Goal: Task Accomplishment & Management: Use online tool/utility

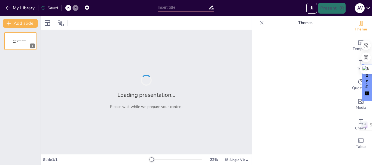
type input "EcoSmile Dental: Innovación y Sostenibilidad en Odontología"
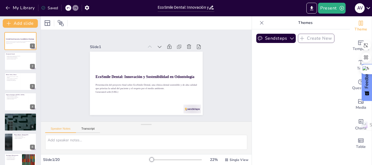
checkbox input "true"
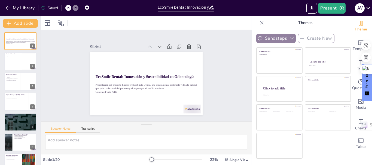
click at [278, 38] on button "Sendsteps" at bounding box center [276, 38] width 40 height 9
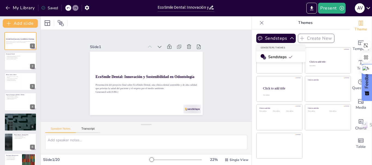
click at [275, 58] on span "Sendsteps" at bounding box center [280, 57] width 25 height 5
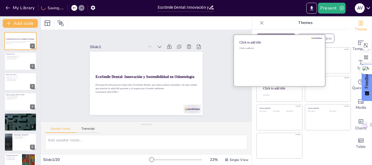
click at [264, 47] on div "Click to add text" at bounding box center [279, 48] width 78 height 2
checkbox input "true"
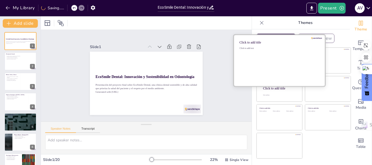
checkbox input "true"
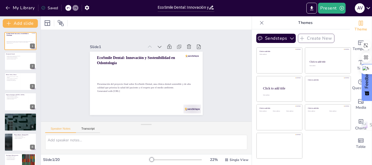
click at [67, 6] on div at bounding box center [68, 8] width 6 height 6
checkbox input "true"
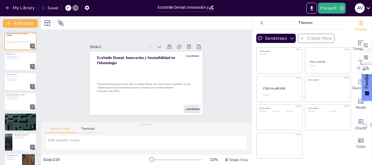
checkbox input "true"
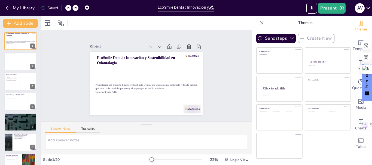
checkbox input "true"
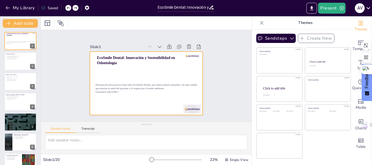
checkbox input "true"
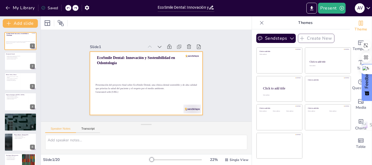
checkbox input "true"
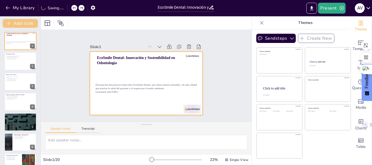
checkbox input "true"
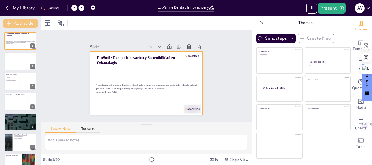
checkbox input "true"
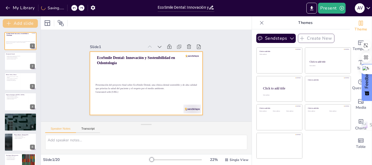
checkbox input "true"
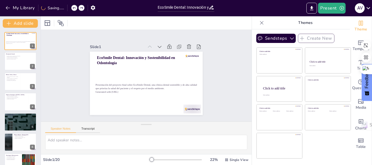
checkbox input "true"
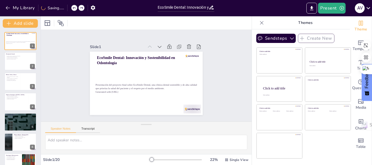
checkbox input "true"
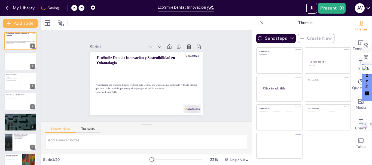
checkbox input "true"
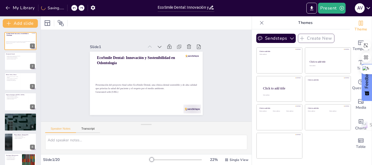
checkbox input "true"
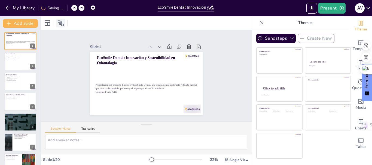
click at [61, 24] on icon at bounding box center [61, 23] width 7 height 7
checkbox input "true"
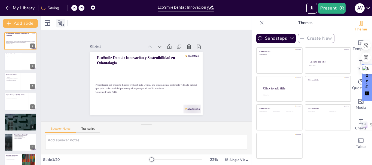
checkbox input "true"
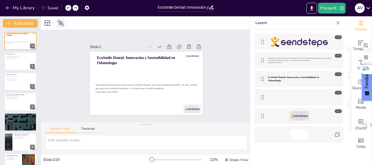
click at [61, 24] on icon at bounding box center [61, 23] width 7 height 7
checkbox input "true"
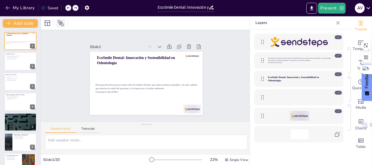
checkbox input "true"
click at [337, 8] on button "Present" at bounding box center [331, 8] width 27 height 11
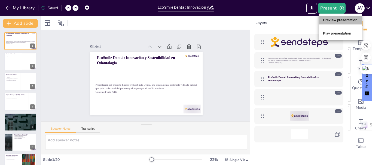
click at [337, 21] on li "Preview presentation" at bounding box center [340, 20] width 43 height 9
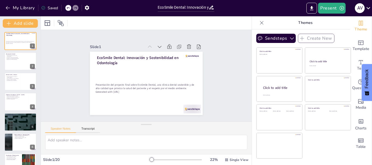
checkbox input "true"
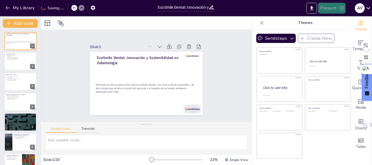
click at [330, 11] on button "Present" at bounding box center [331, 8] width 27 height 11
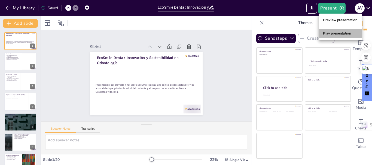
click at [330, 34] on li "Play presentation" at bounding box center [340, 33] width 43 height 9
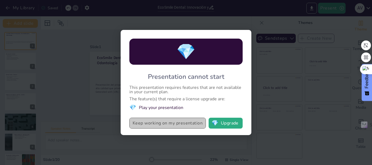
click at [152, 123] on button "Keep working on my presentation" at bounding box center [167, 123] width 77 height 11
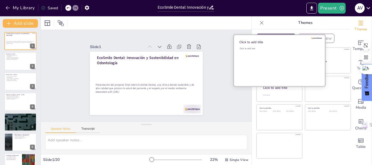
checkbox input "true"
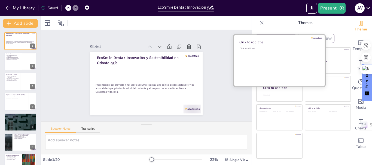
checkbox input "true"
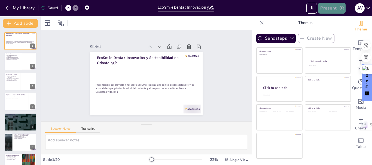
click at [332, 10] on button "Present" at bounding box center [331, 8] width 27 height 11
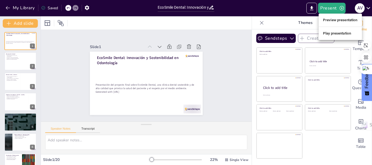
click at [332, 20] on li "Preview presentation" at bounding box center [340, 20] width 43 height 9
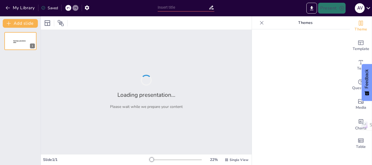
type input "EcoSmile Dental: Innovación y Sostenibilidad en Odontología"
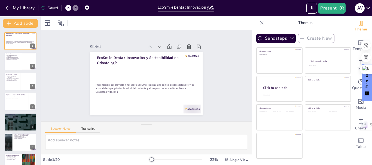
checkbox input "true"
